Goal: Transaction & Acquisition: Subscribe to service/newsletter

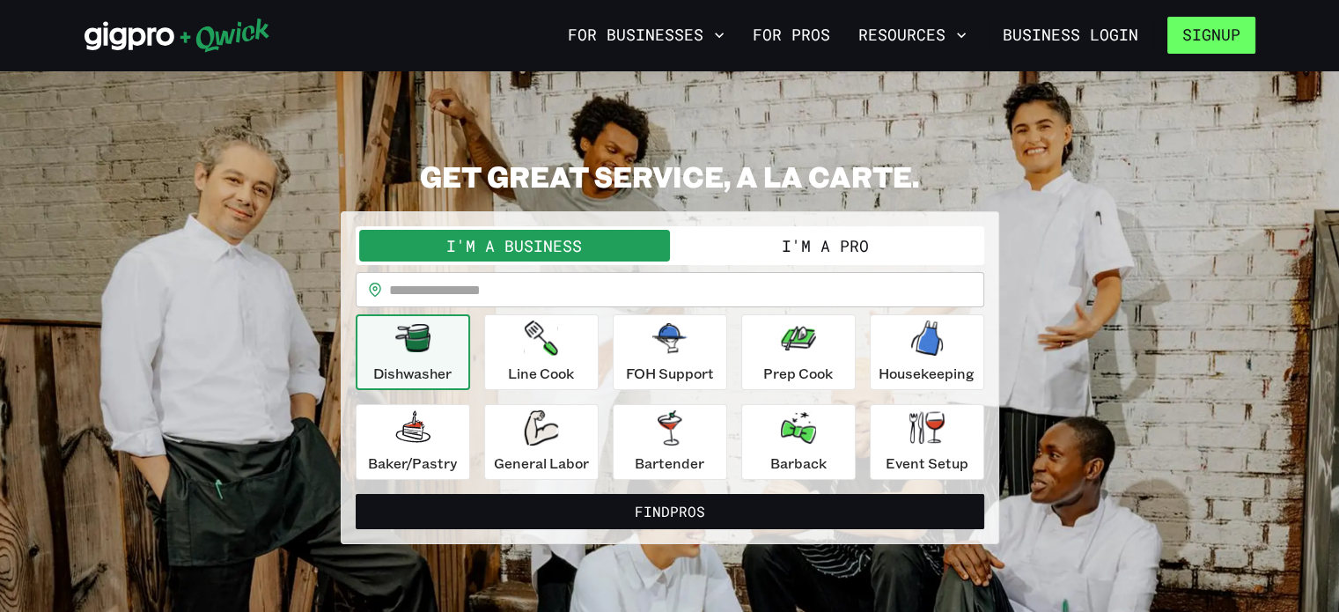
click at [1192, 29] on button "Signup" at bounding box center [1212, 35] width 88 height 37
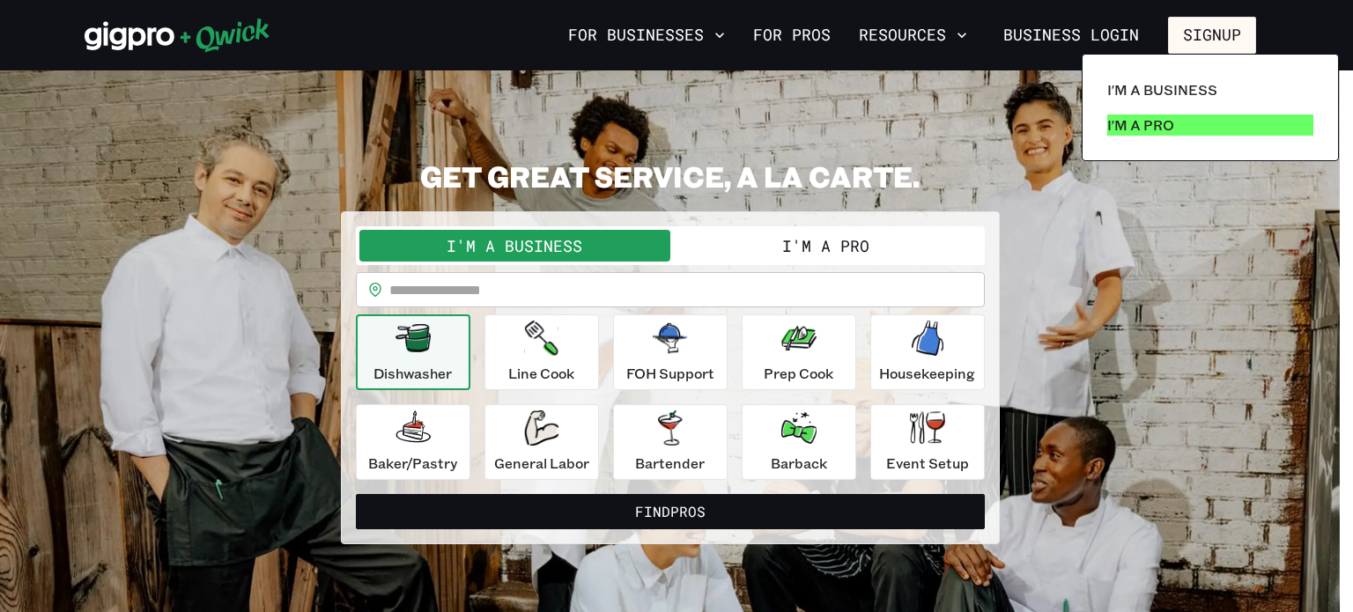
click at [1145, 125] on p "I'm a Pro" at bounding box center [1140, 124] width 67 height 21
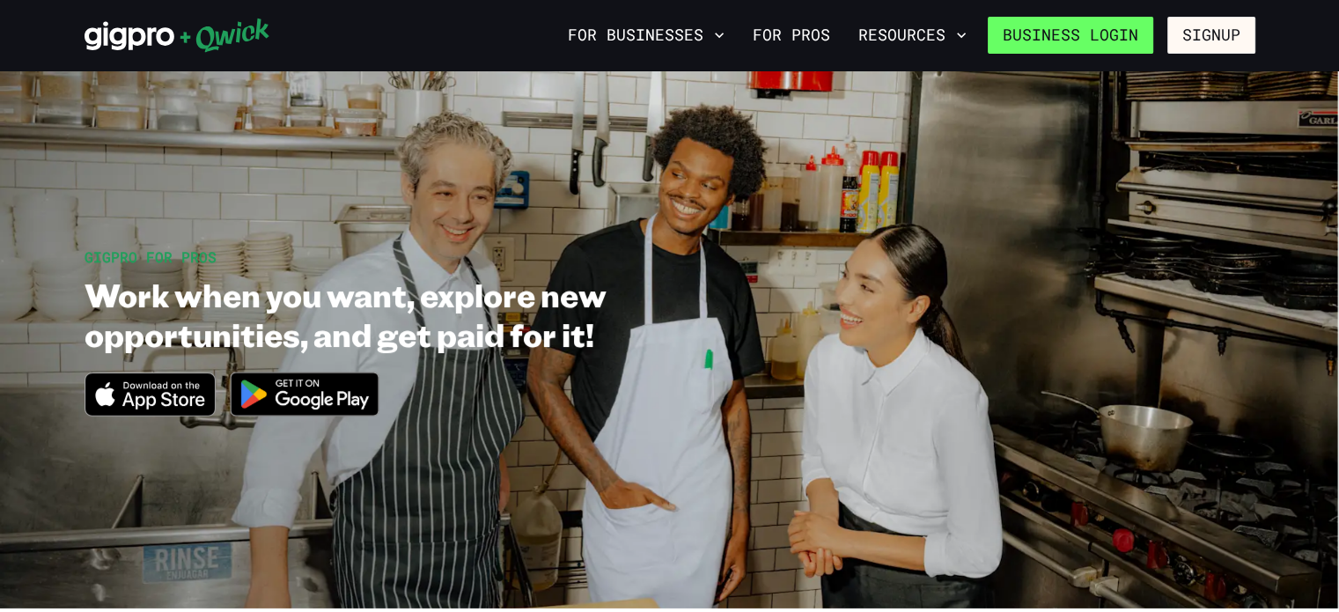
click at [1122, 41] on link "Business Login" at bounding box center [1071, 35] width 166 height 37
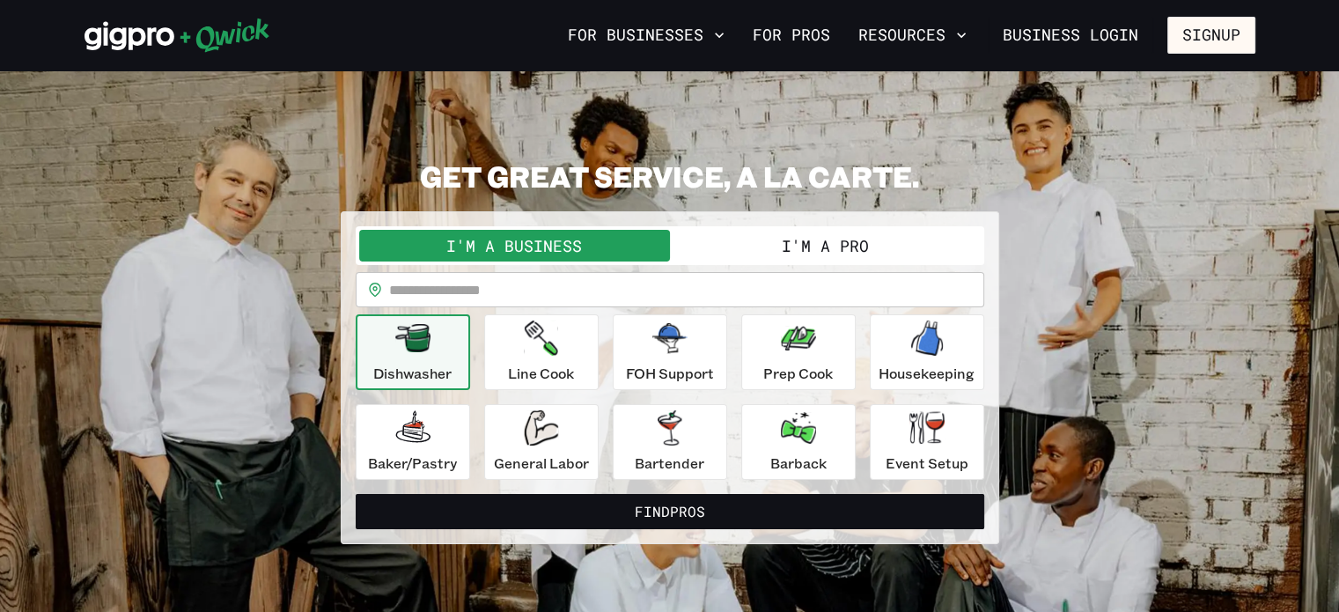
click at [758, 244] on button "I'm a Pro" at bounding box center [825, 246] width 311 height 32
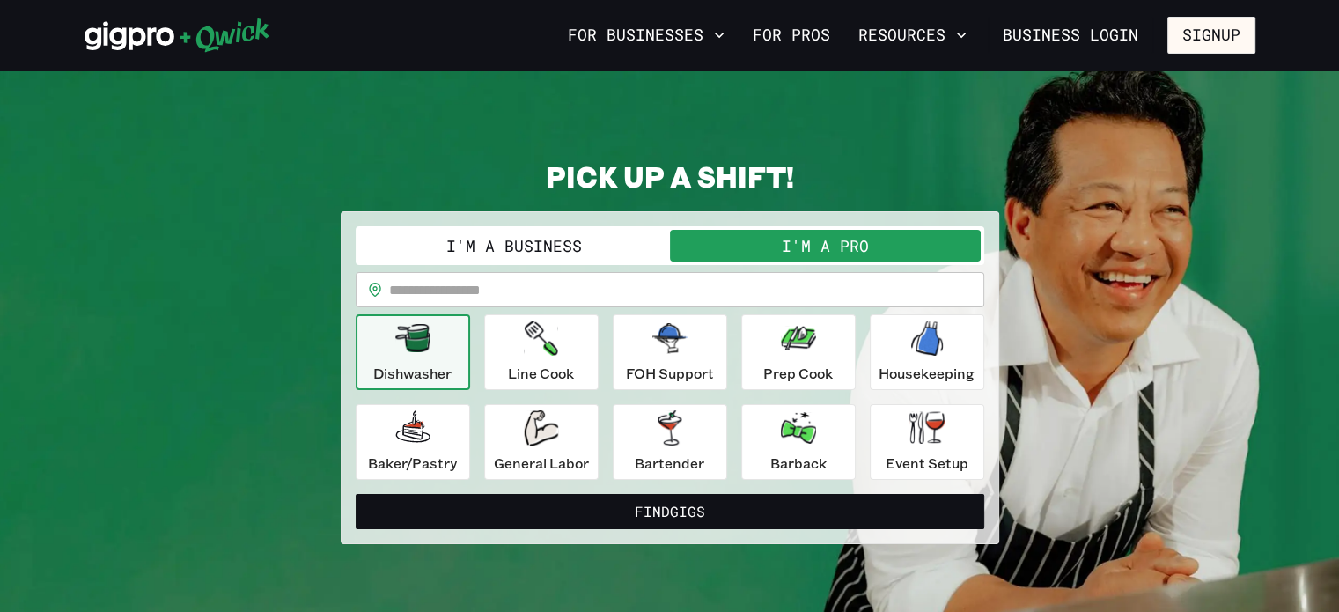
click at [609, 246] on button "I'm a Business" at bounding box center [514, 246] width 311 height 32
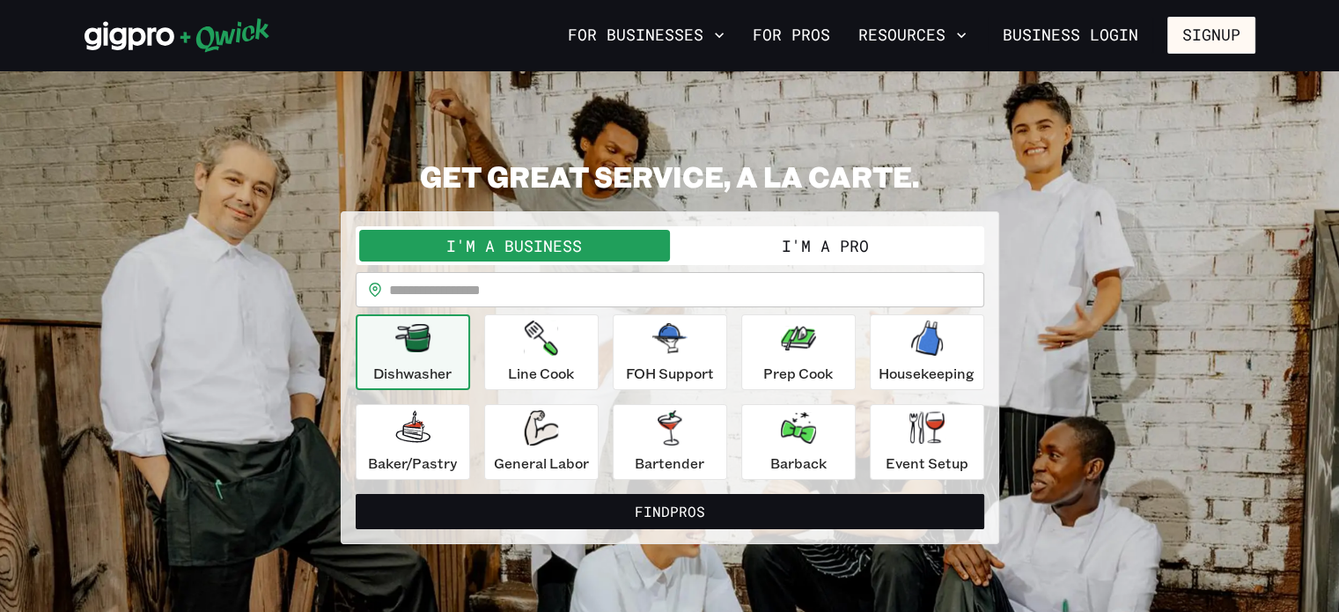
click at [738, 242] on button "I'm a Pro" at bounding box center [825, 246] width 311 height 32
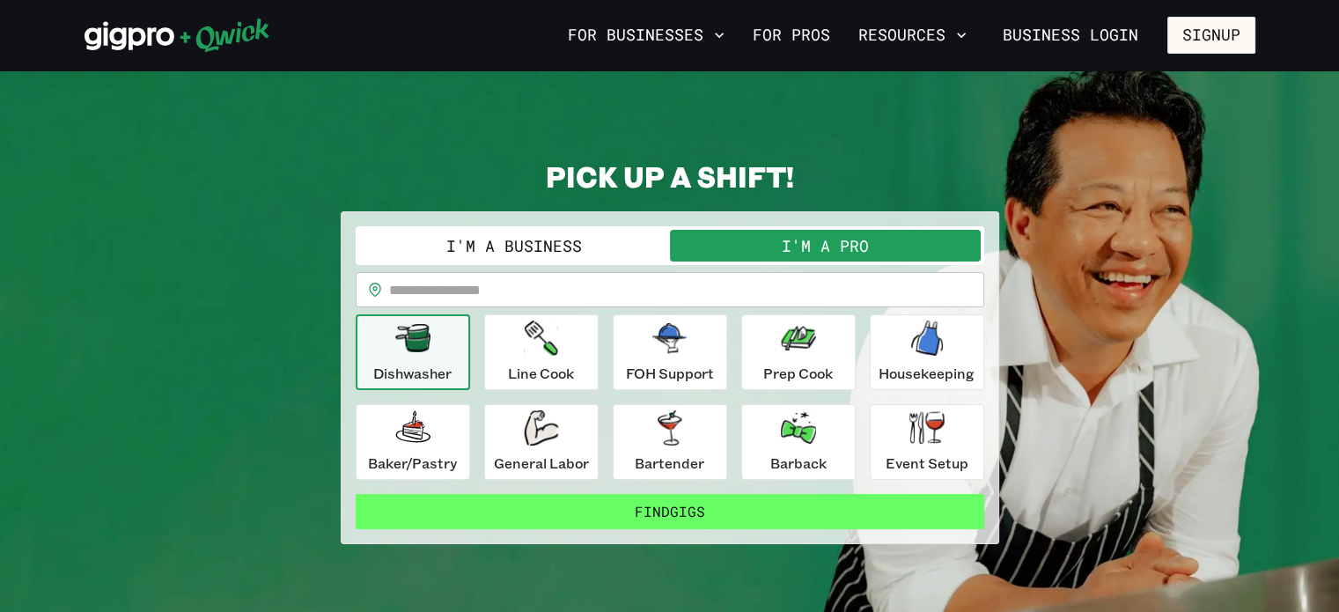
click at [718, 525] on button "Find Gigs" at bounding box center [670, 511] width 629 height 35
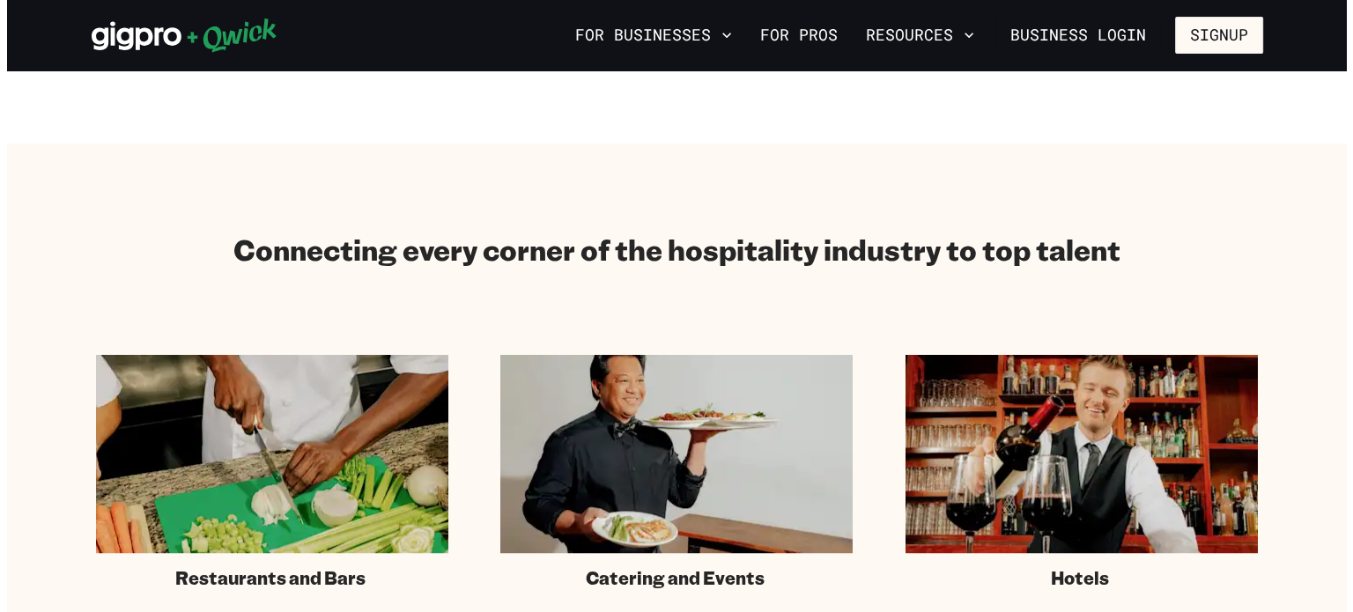
scroll to position [958, 0]
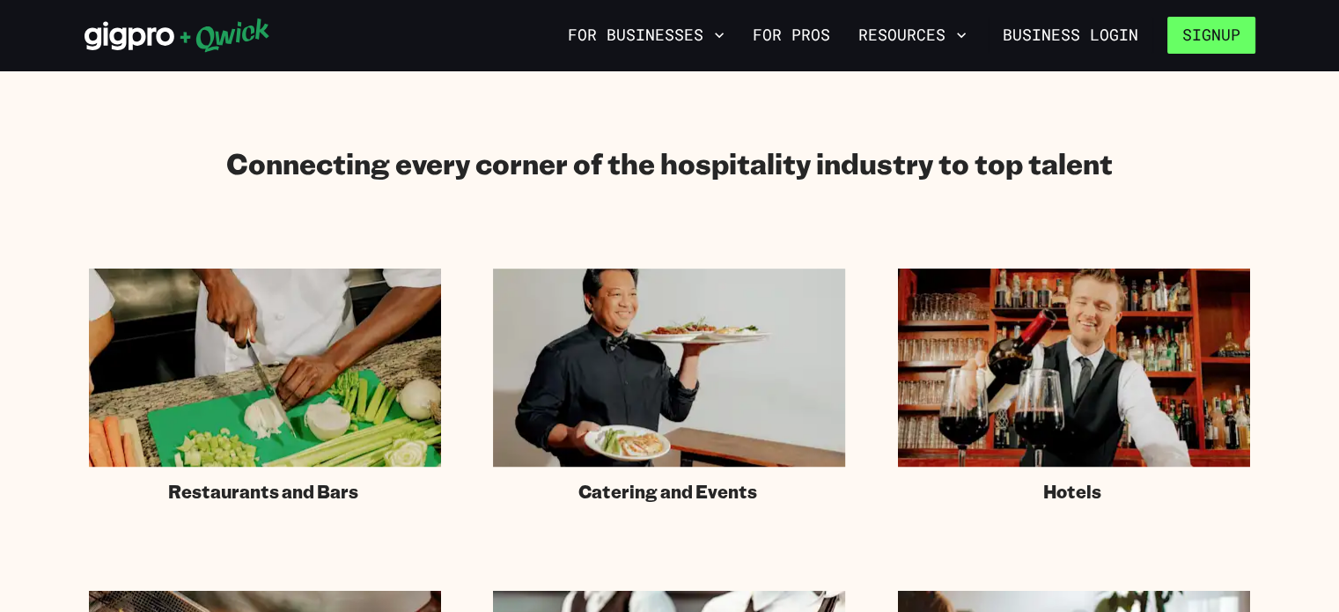
click at [1210, 34] on button "Signup" at bounding box center [1212, 35] width 88 height 37
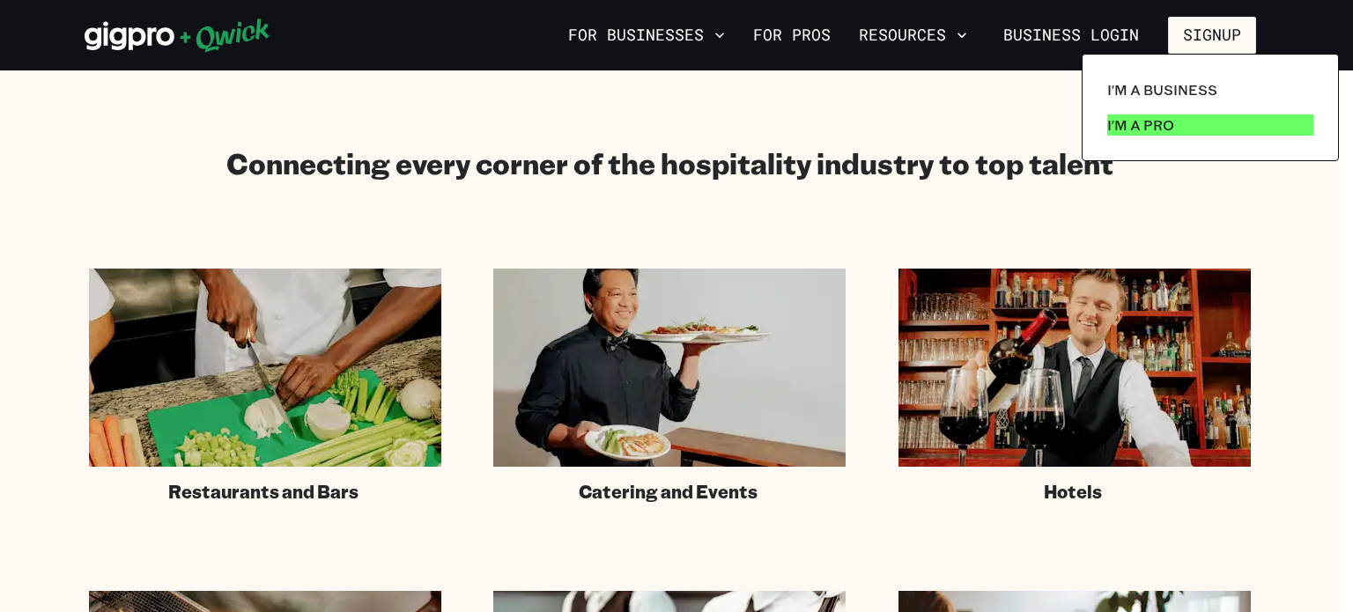
click at [1184, 136] on link "I'm a Pro" at bounding box center [1210, 124] width 220 height 35
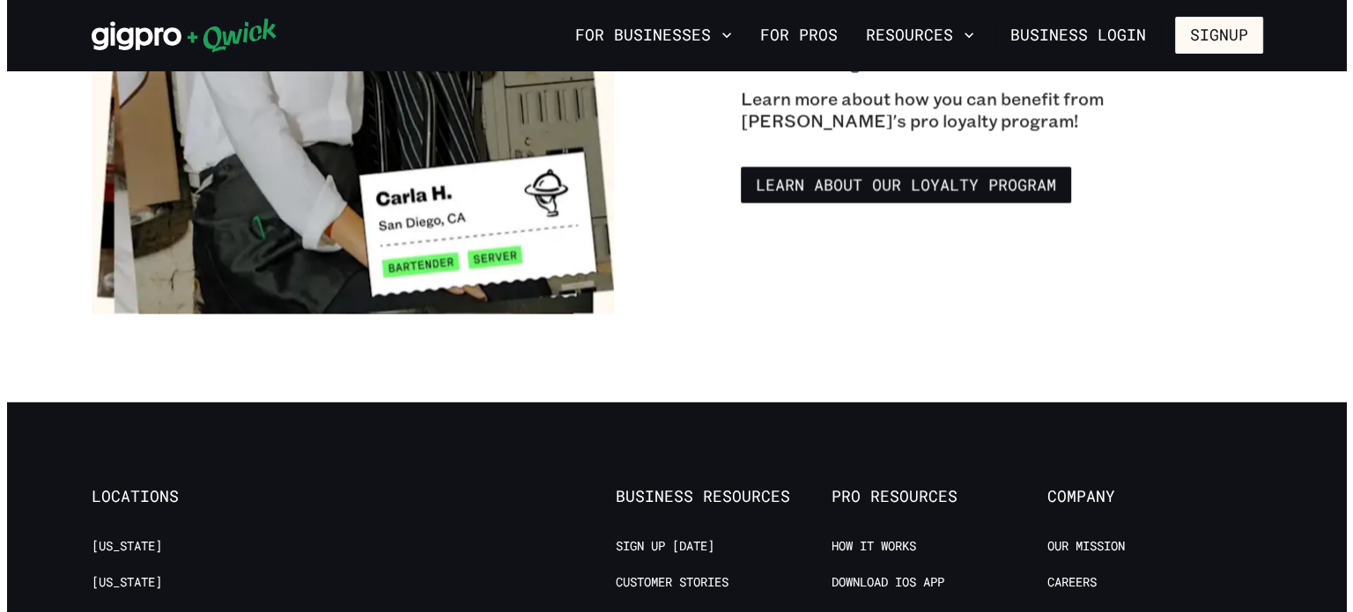
scroll to position [3159, 0]
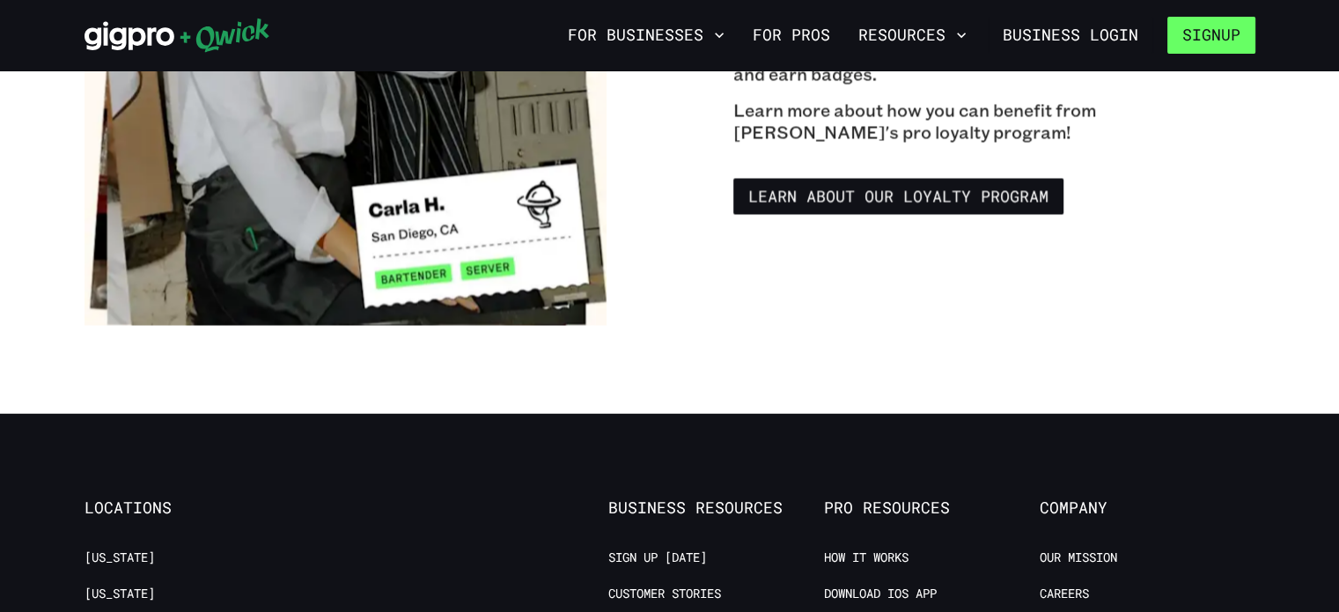
click at [1229, 38] on button "Signup" at bounding box center [1212, 35] width 88 height 37
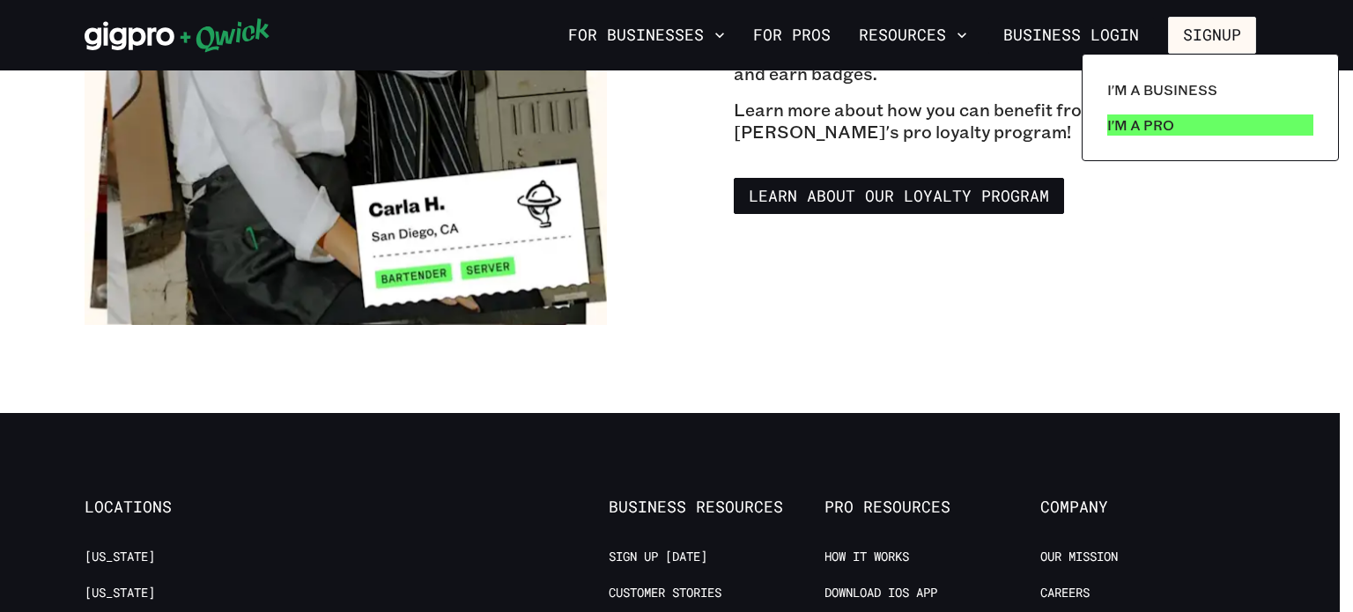
click at [1149, 142] on link "I'm a Pro" at bounding box center [1210, 124] width 220 height 35
